Goal: Transaction & Acquisition: Book appointment/travel/reservation

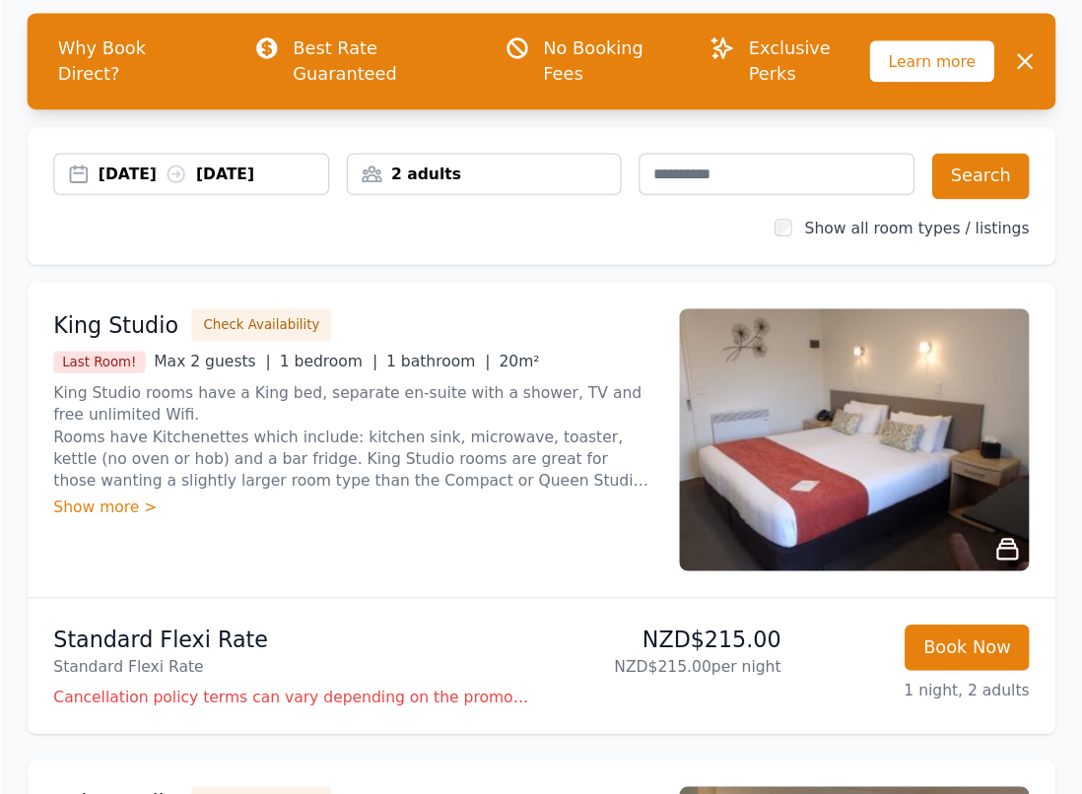
scroll to position [91, 0]
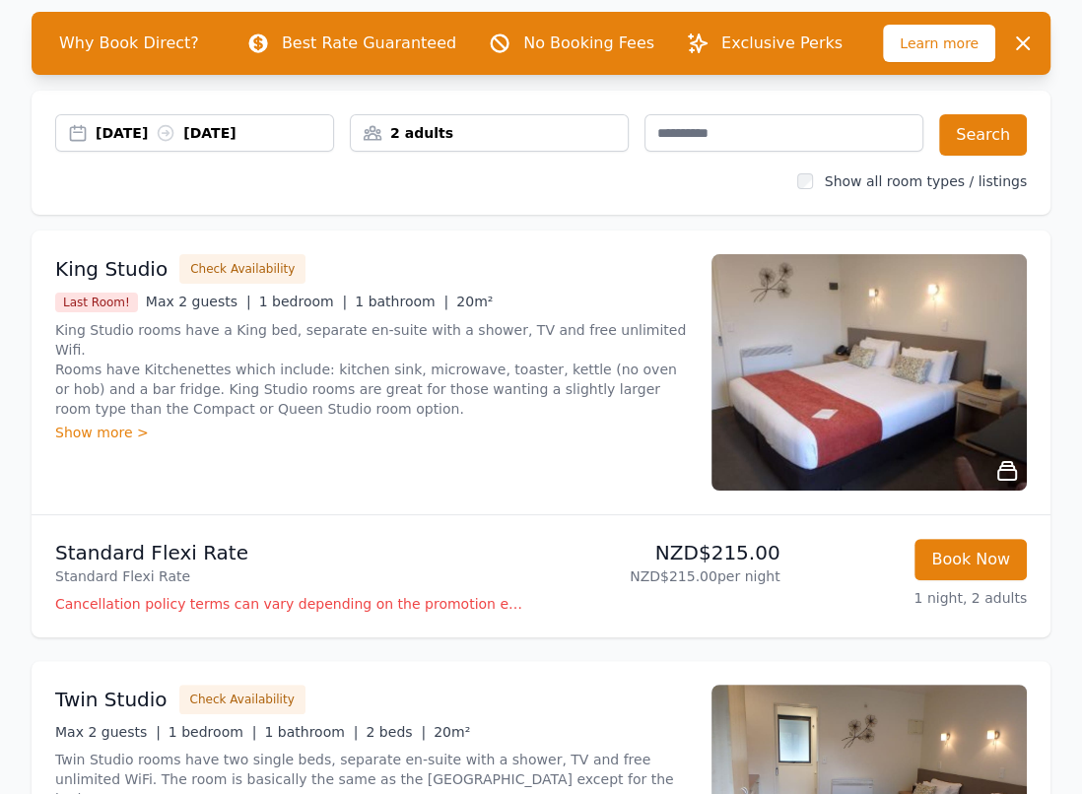
click at [483, 213] on div "[DATE] [DATE] 2 adults Search Show all room types / listings" at bounding box center [541, 153] width 1019 height 124
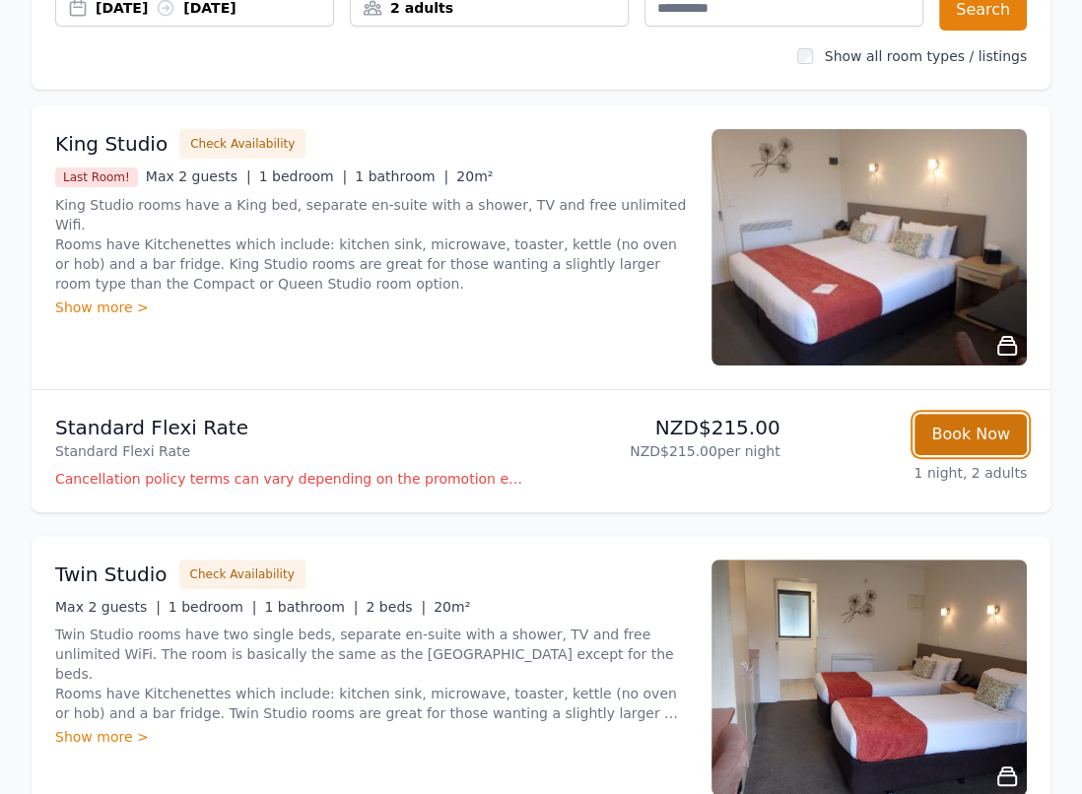
click at [958, 438] on button "Book Now" at bounding box center [971, 434] width 112 height 41
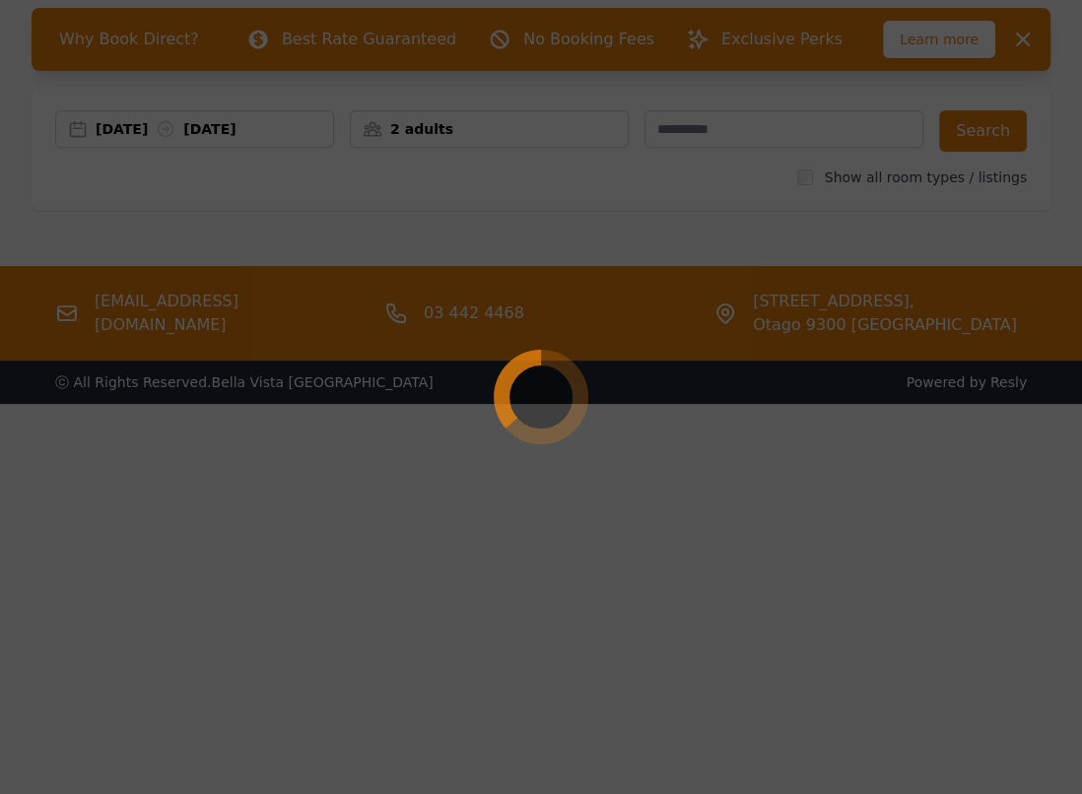
scroll to position [95, 0]
select select "**"
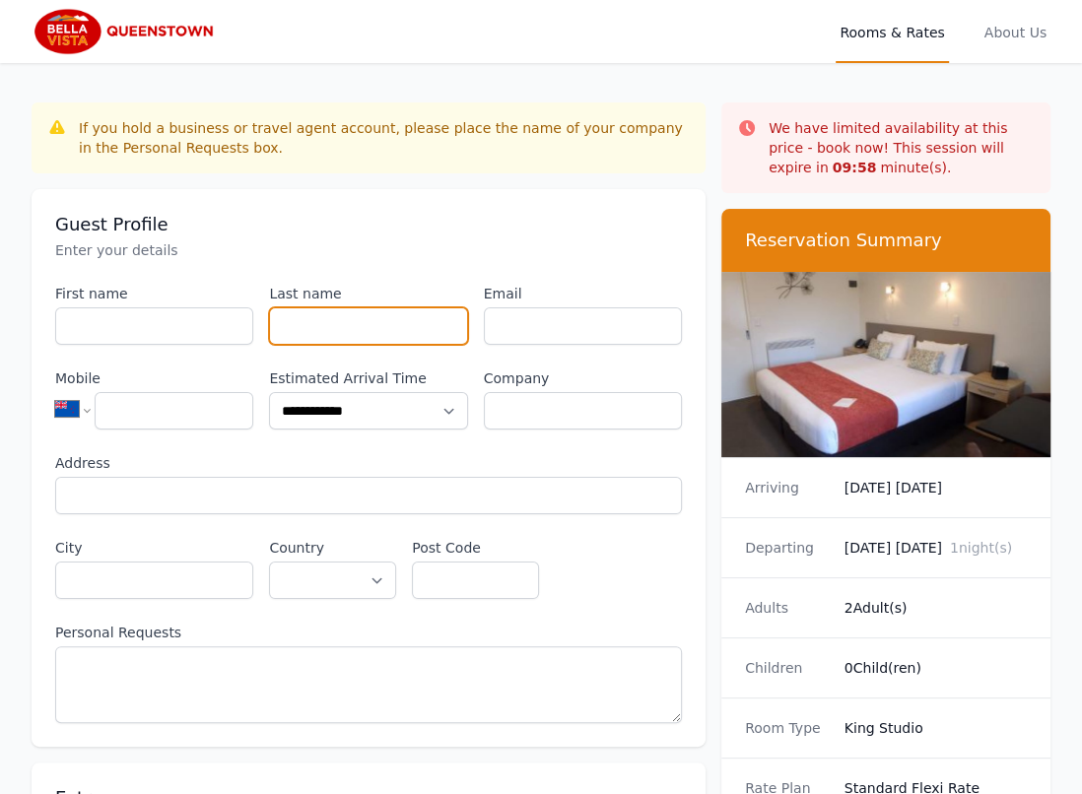
click at [389, 325] on input "Last name" at bounding box center [368, 325] width 198 height 37
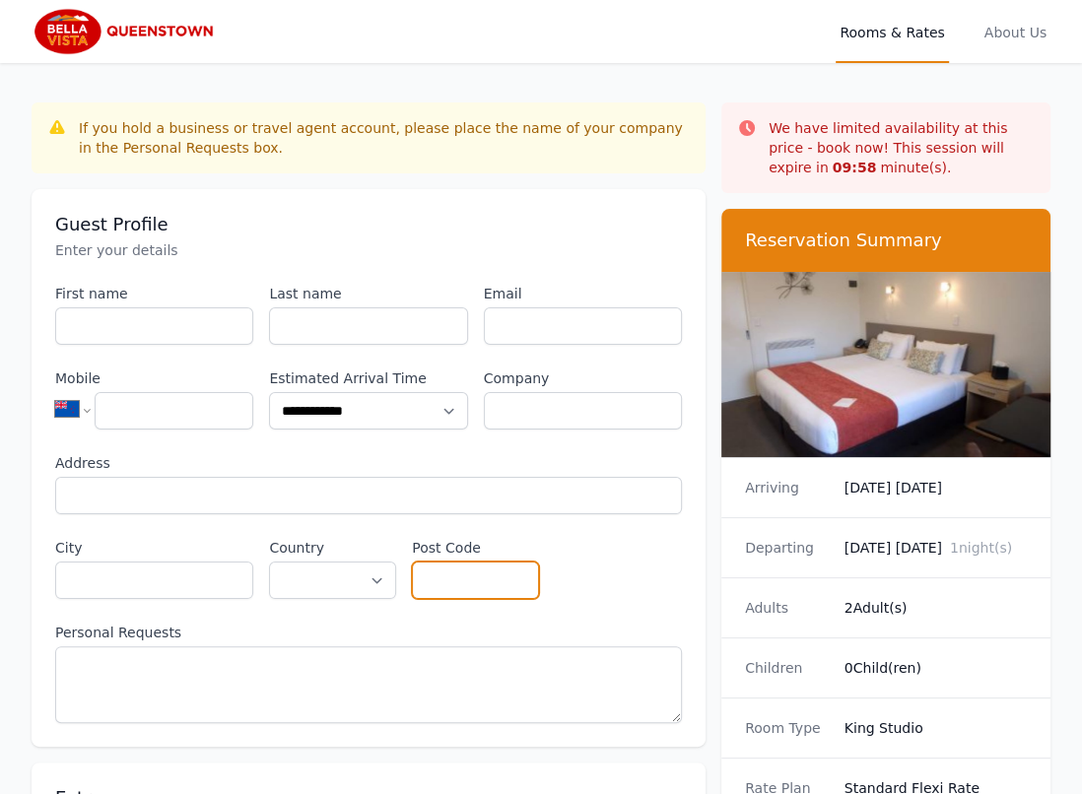
click at [512, 588] on input "Post Code" at bounding box center [475, 580] width 127 height 37
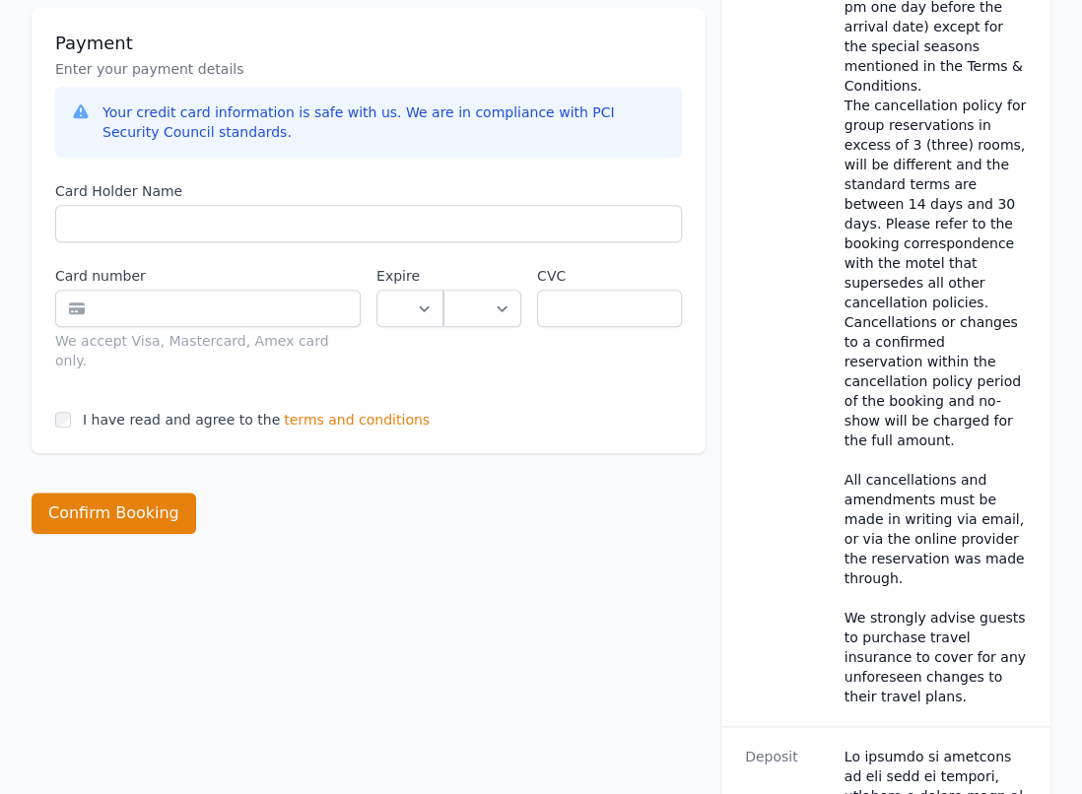
scroll to position [1038, 0]
click at [332, 411] on span "terms and conditions" at bounding box center [357, 421] width 146 height 20
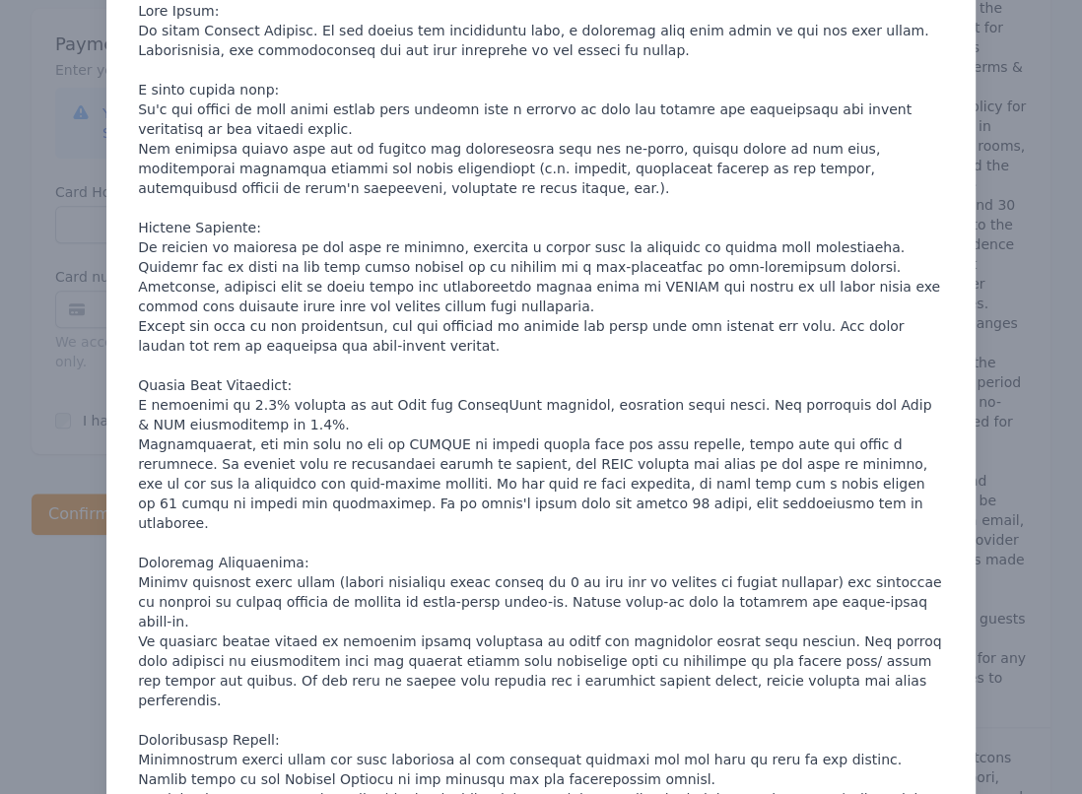
scroll to position [118, 0]
click at [318, 453] on p at bounding box center [541, 778] width 806 height 1557
click at [522, 444] on p at bounding box center [541, 778] width 806 height 1557
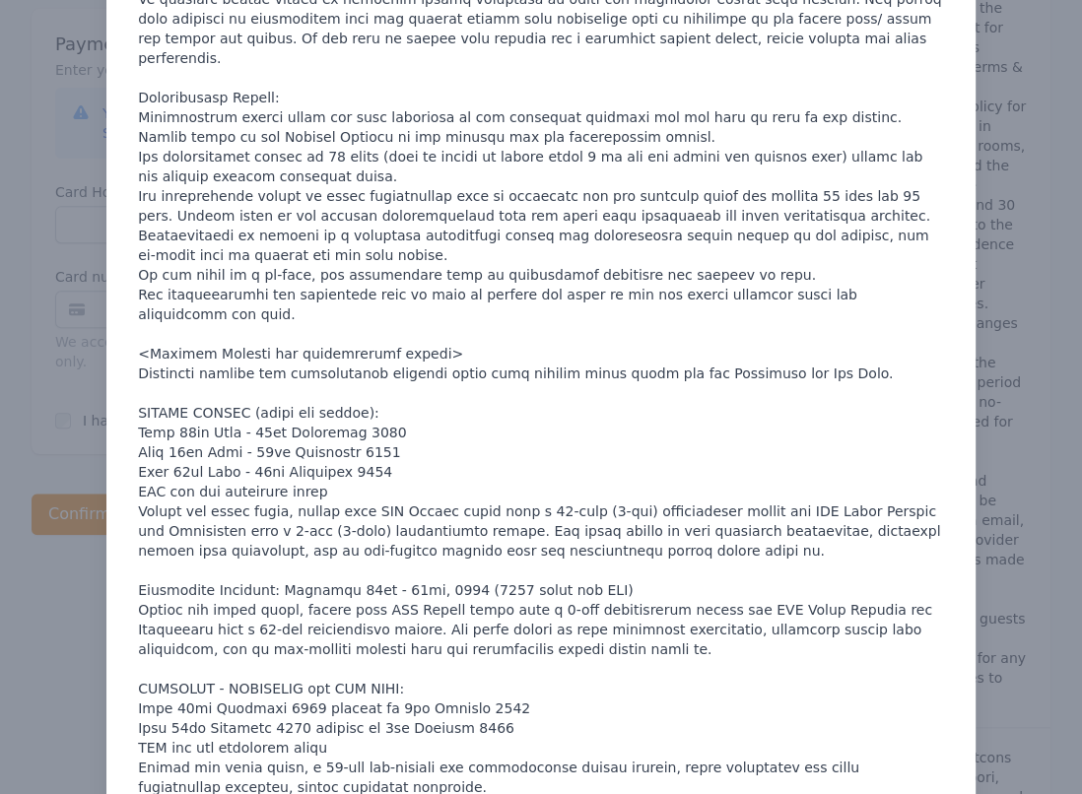
scroll to position [865, 0]
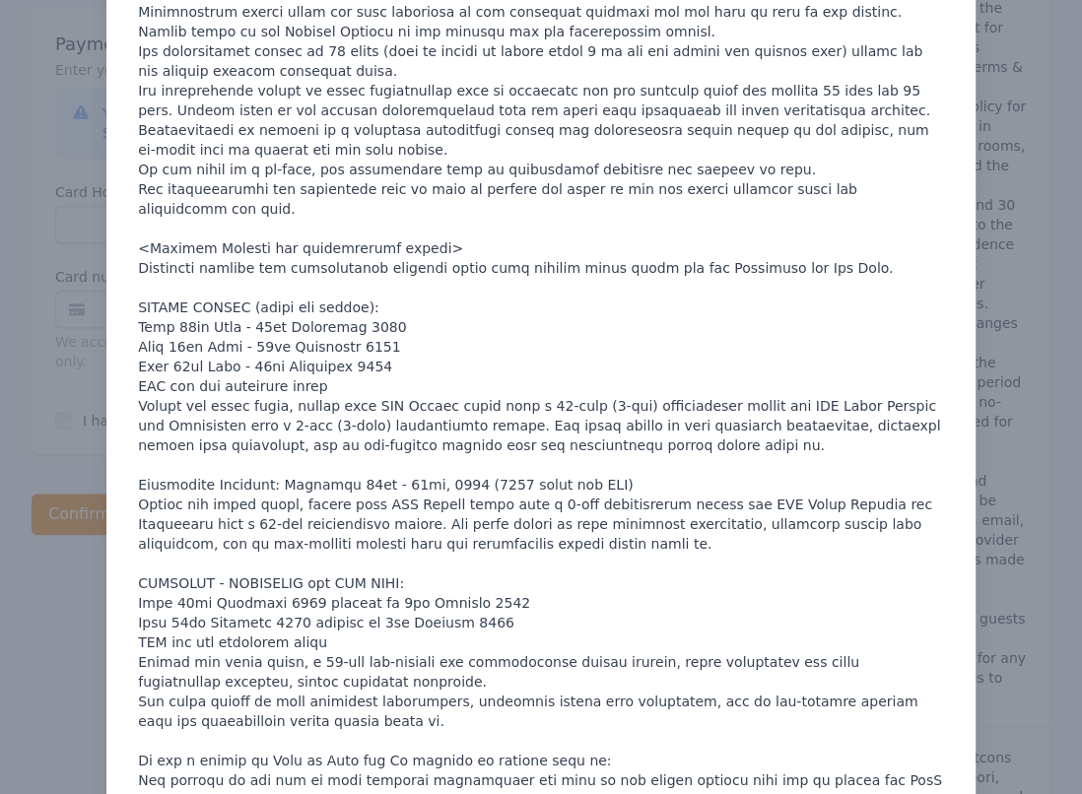
click at [973, 687] on div at bounding box center [541, 397] width 1082 height 794
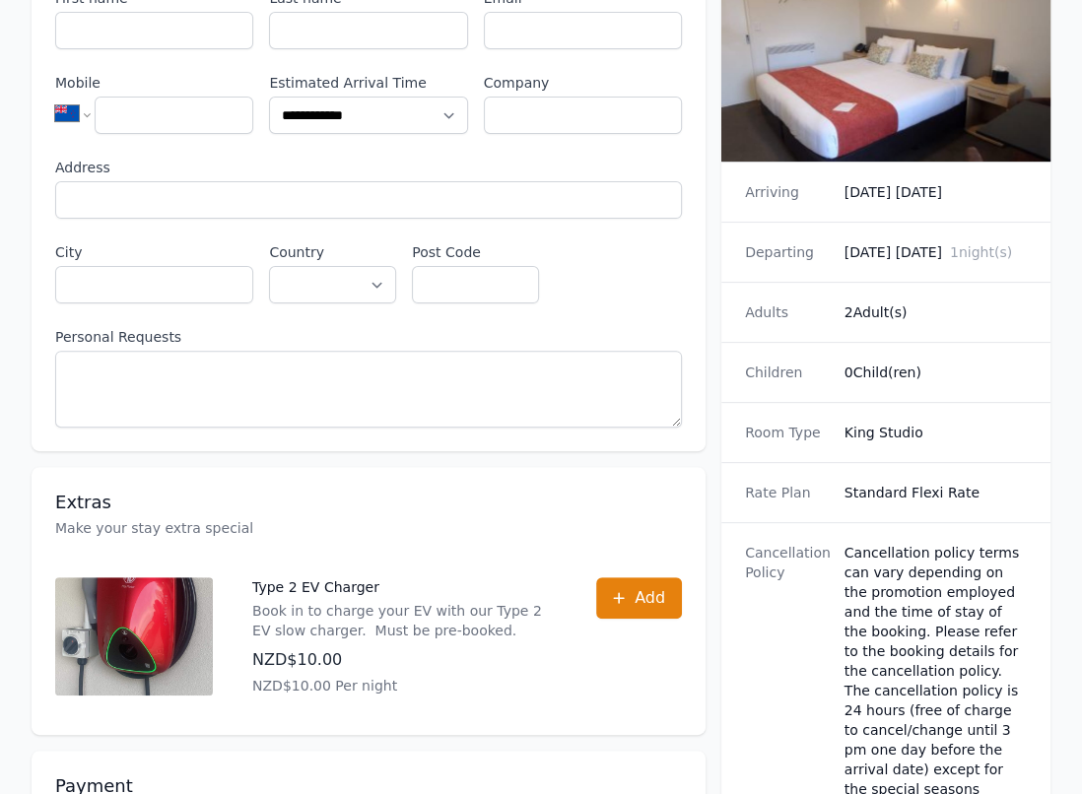
scroll to position [292, 0]
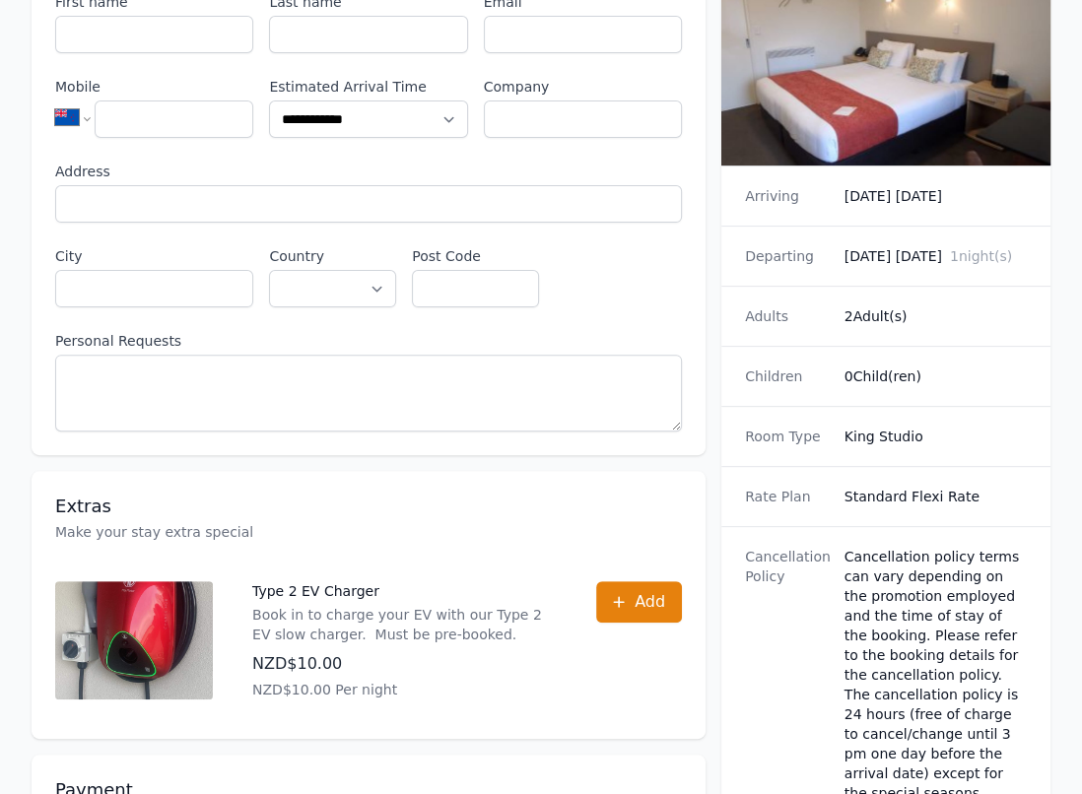
click at [950, 264] on span "1 night(s)" at bounding box center [981, 256] width 62 height 16
click at [970, 326] on dd "2 Adult(s)" at bounding box center [936, 317] width 182 height 20
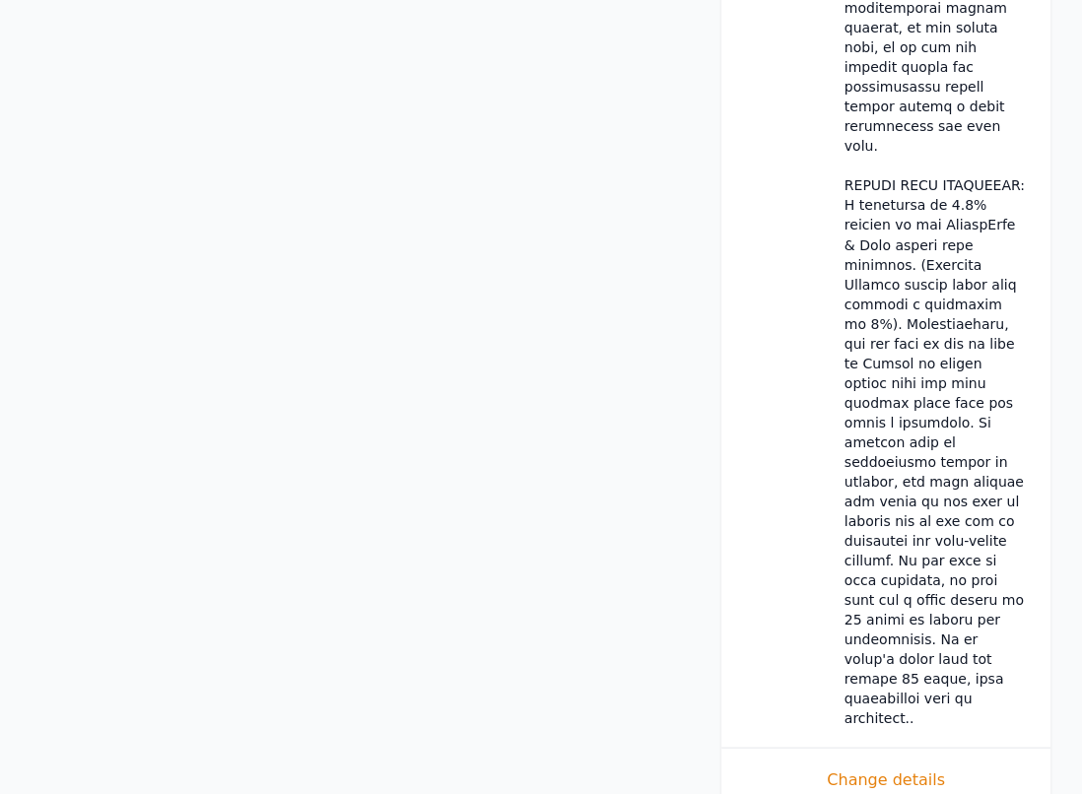
scroll to position [2218, 0]
